Goal: Find specific page/section: Find specific page/section

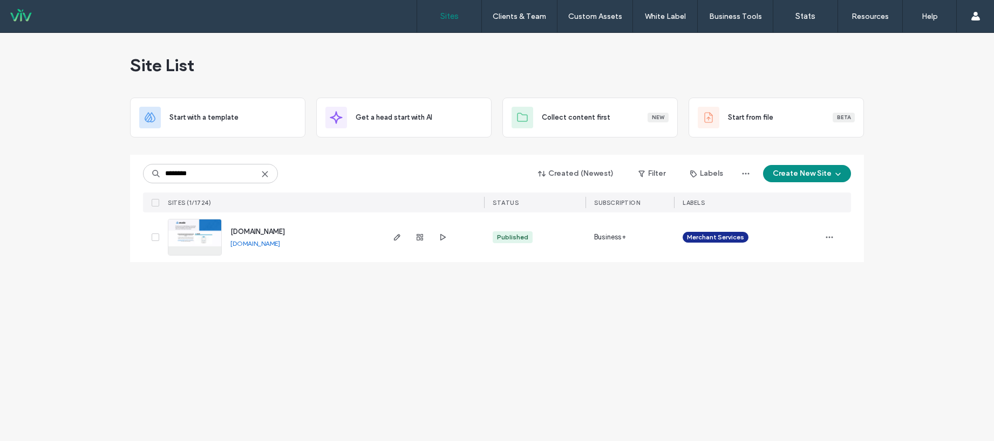
type input "********"
click at [279, 229] on span "www.evolvreferral.com" at bounding box center [257, 232] width 54 height 8
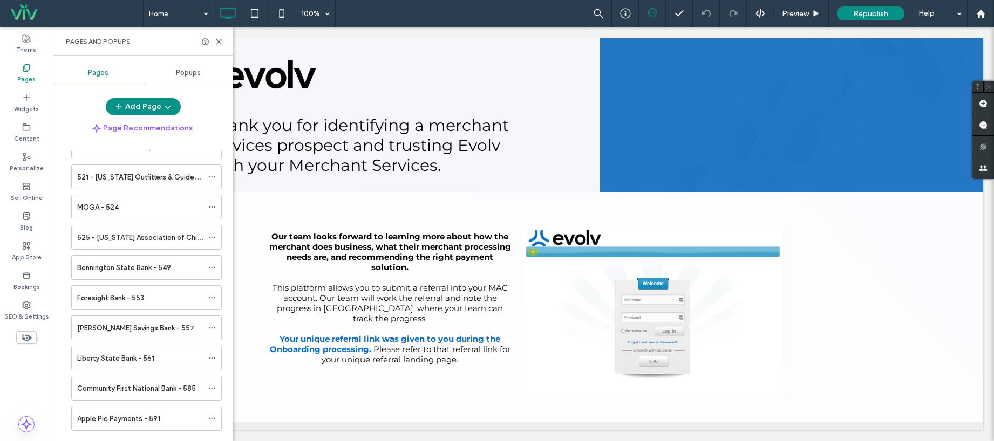
scroll to position [4420, 0]
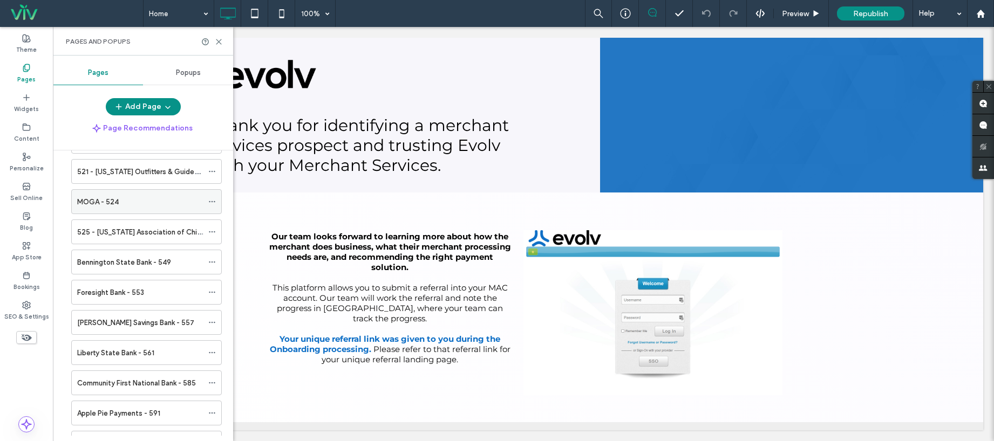
click at [155, 201] on div "MOGA - 524" at bounding box center [140, 201] width 126 height 11
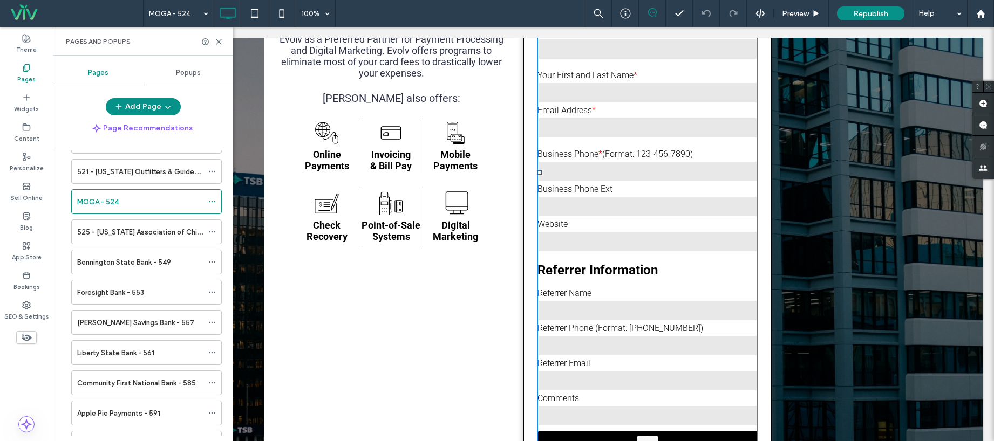
scroll to position [261, 0]
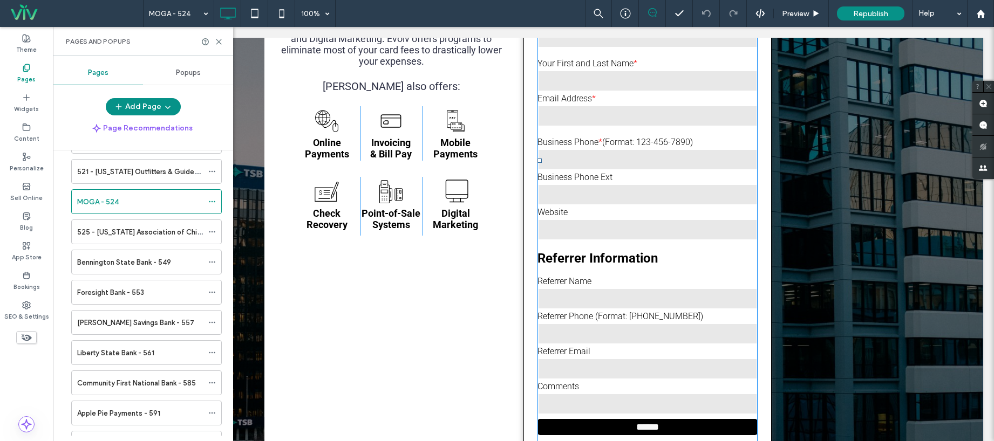
click at [649, 179] on span at bounding box center [647, 160] width 220 height 572
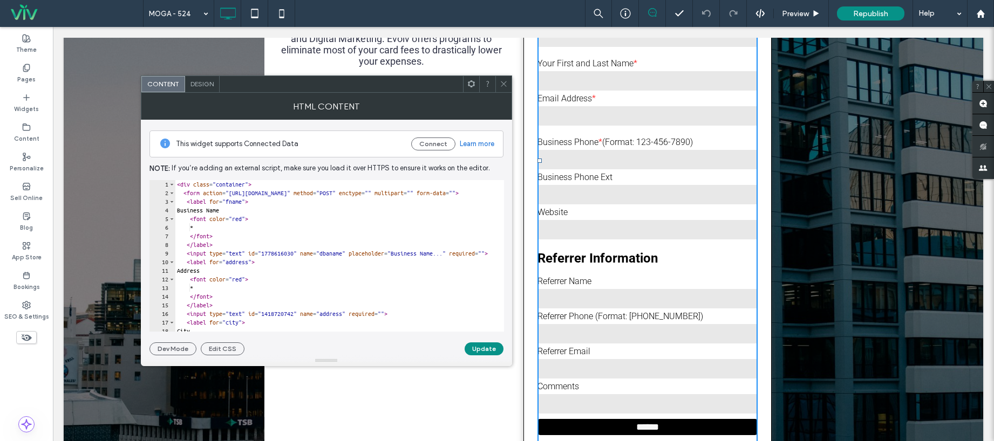
scroll to position [0, 0]
click at [509, 84] on div at bounding box center [503, 84] width 16 height 16
